Goal: Task Accomplishment & Management: Manage account settings

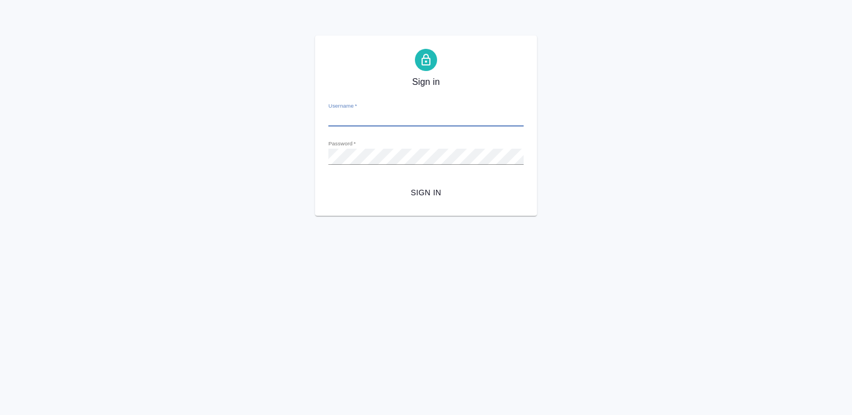
type input "[EMAIL_ADDRESS][DOMAIN_NAME]"
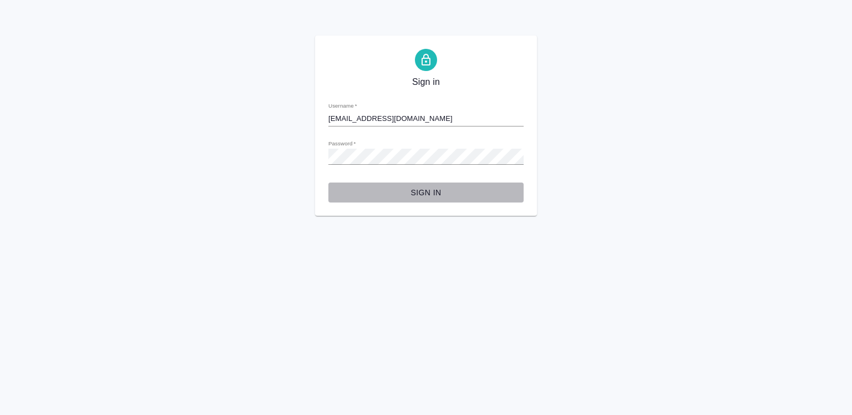
click at [427, 191] on span "Sign in" at bounding box center [425, 193] width 177 height 14
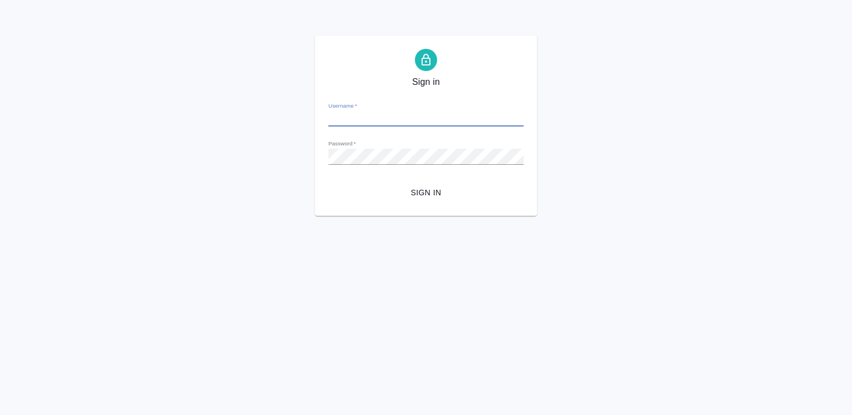
type input "[EMAIL_ADDRESS][DOMAIN_NAME]"
click at [577, 216] on html "Выберите элементы, которые вы хотите скрыть на этой странице. Сохранить Отмена …" at bounding box center [426, 108] width 852 height 216
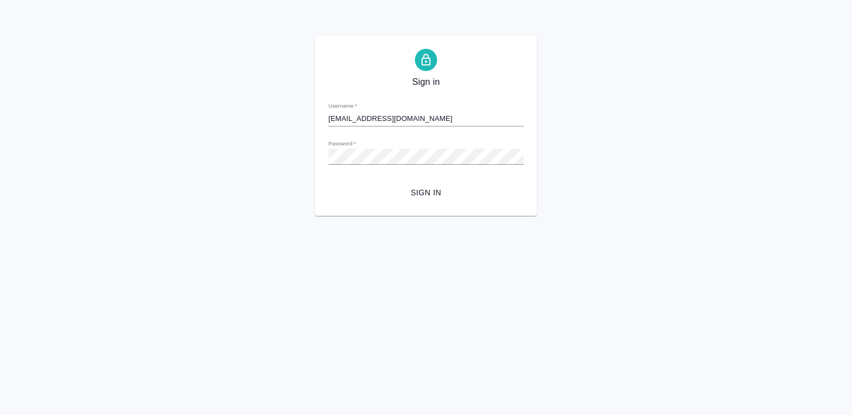
click at [421, 195] on span "Sign in" at bounding box center [425, 193] width 177 height 14
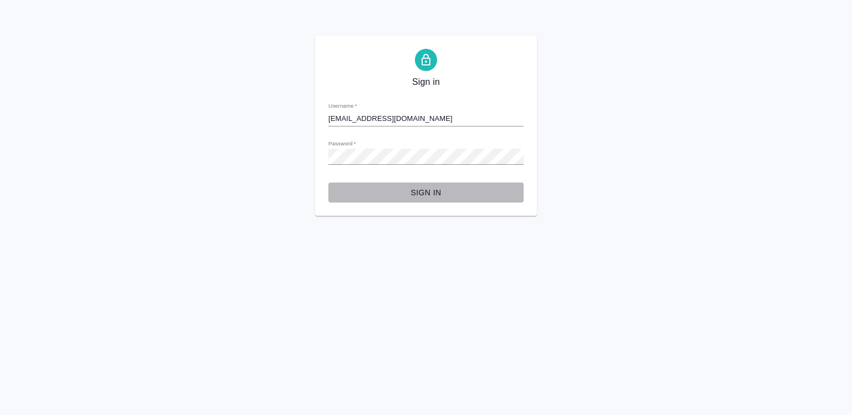
click at [421, 195] on span "Sign in" at bounding box center [425, 193] width 177 height 14
